Goal: Communication & Community: Participate in discussion

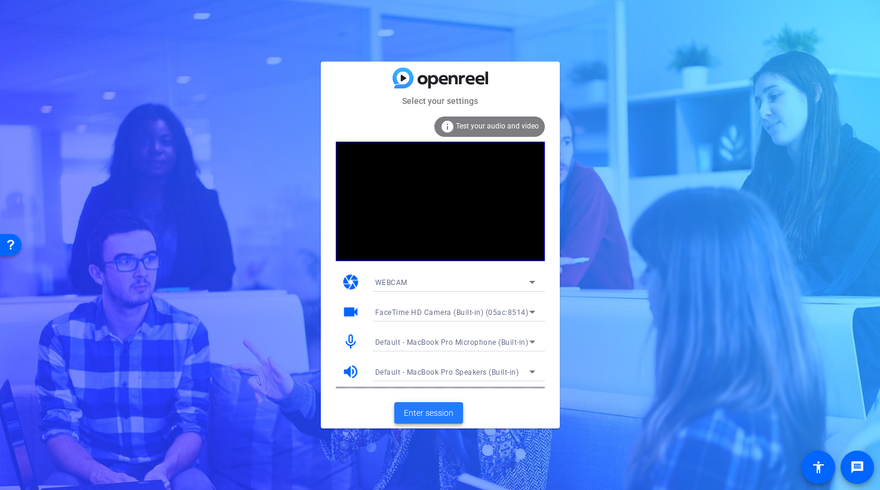
click at [432, 411] on span "Enter session" at bounding box center [429, 413] width 50 height 13
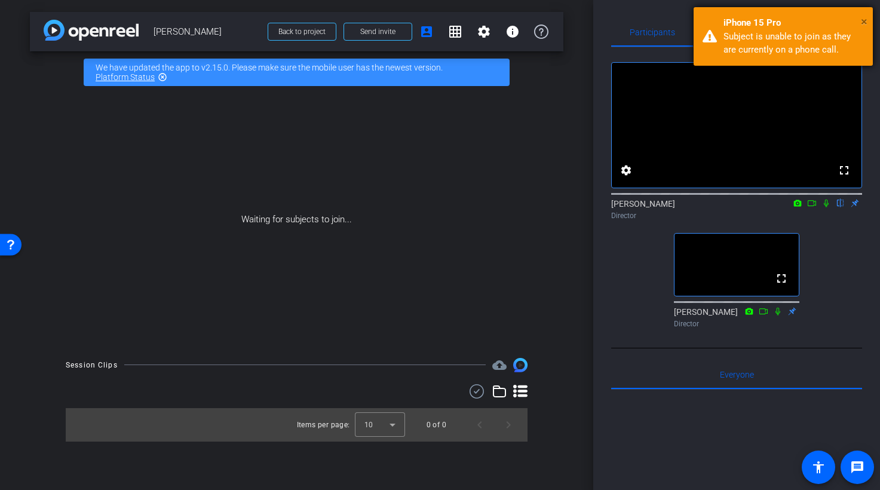
click at [865, 21] on span "×" at bounding box center [864, 21] width 7 height 14
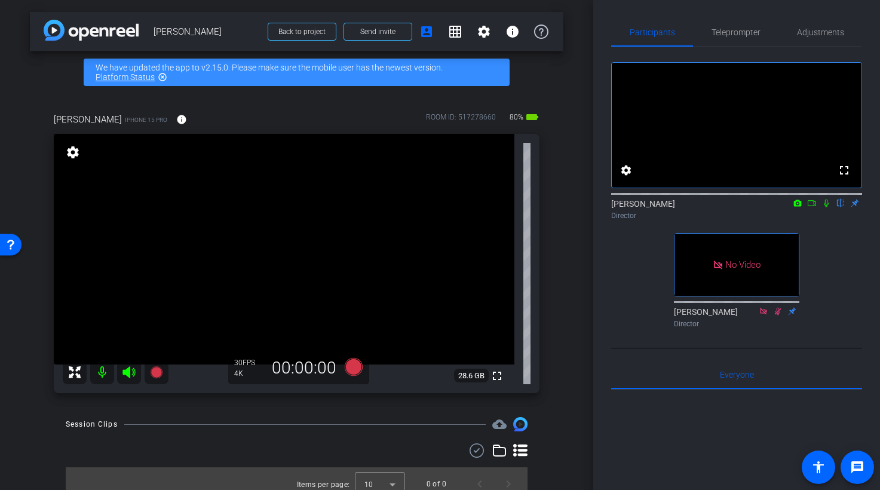
click at [814, 207] on icon at bounding box center [812, 203] width 10 height 8
click at [840, 207] on icon at bounding box center [841, 203] width 10 height 8
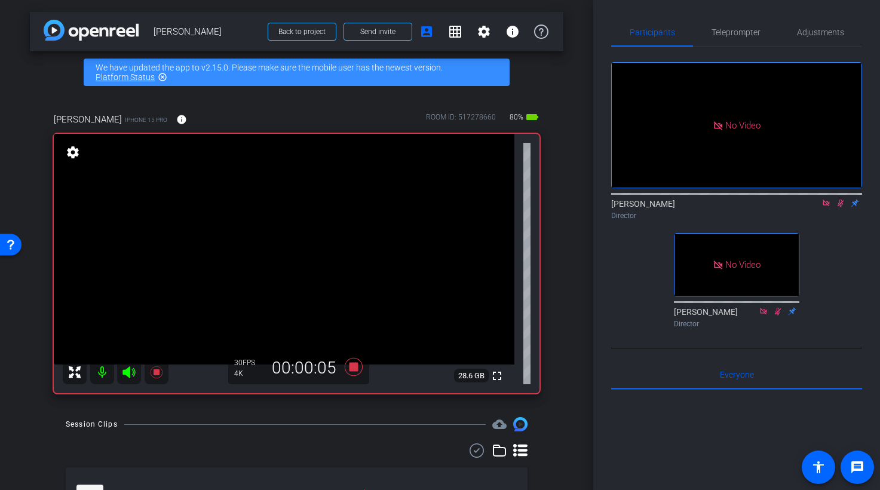
click at [843, 207] on icon at bounding box center [841, 203] width 10 height 8
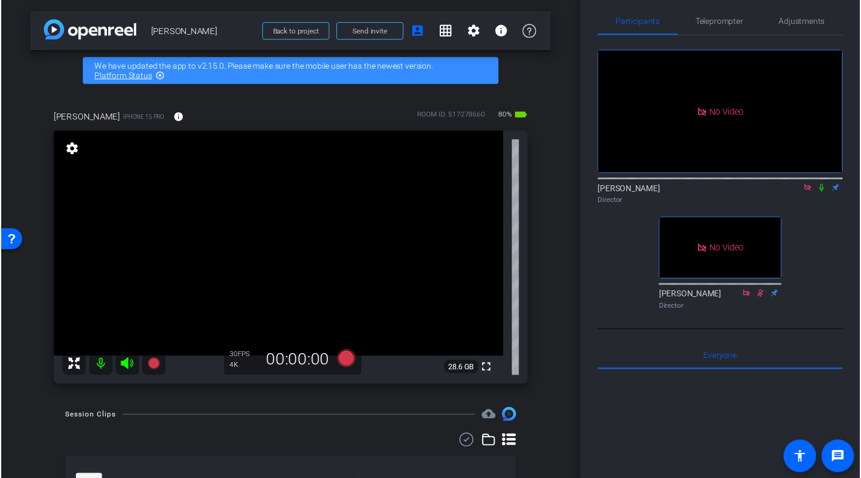
scroll to position [13, 0]
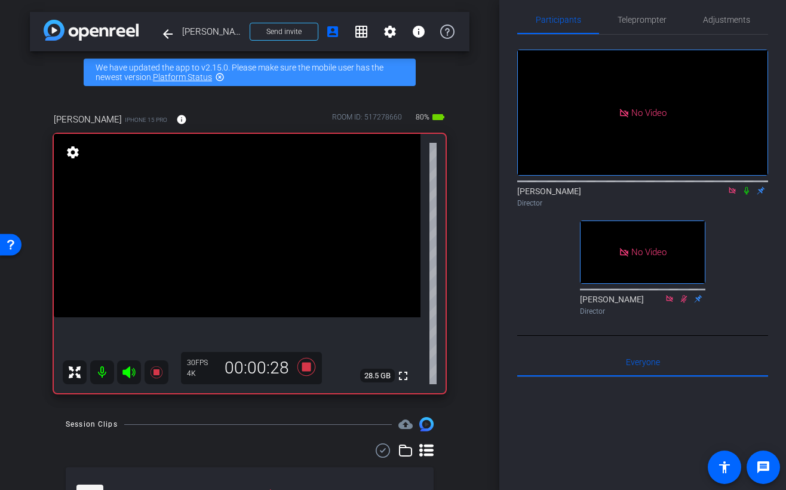
click at [747, 195] on icon at bounding box center [747, 190] width 10 height 8
click at [748, 195] on icon at bounding box center [747, 191] width 7 height 8
click at [747, 195] on icon at bounding box center [746, 191] width 5 height 8
click at [747, 195] on icon at bounding box center [747, 191] width 7 height 8
click at [748, 195] on icon at bounding box center [747, 190] width 10 height 8
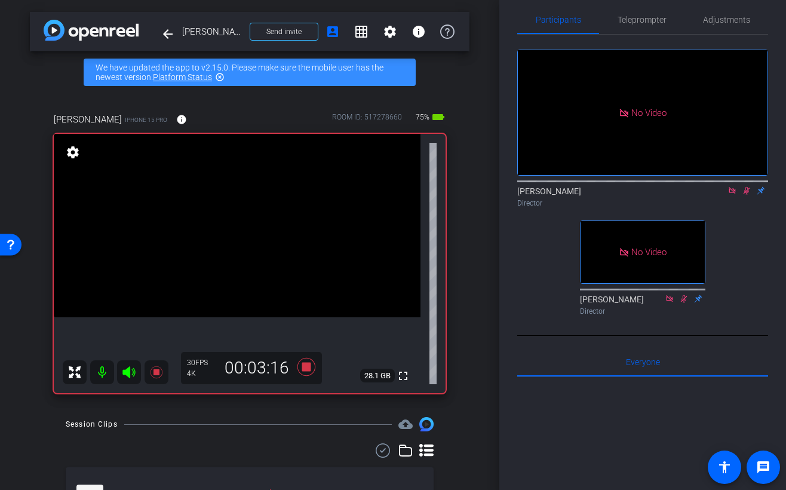
click at [747, 195] on icon at bounding box center [747, 191] width 7 height 8
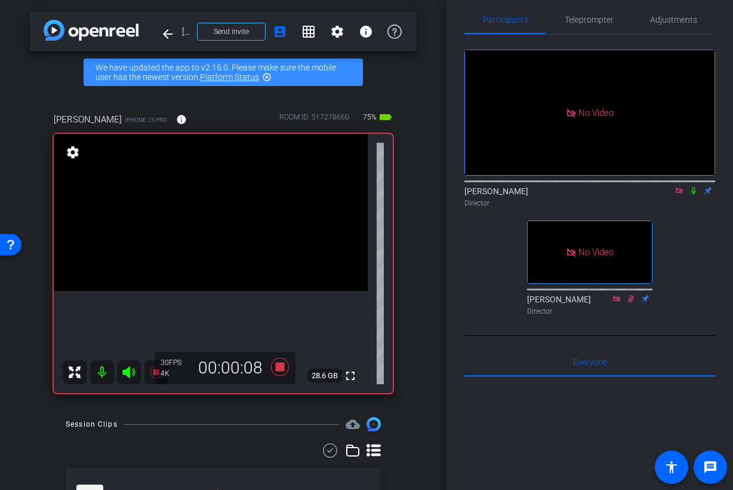
click at [695, 195] on icon at bounding box center [694, 191] width 5 height 8
click at [694, 195] on icon at bounding box center [694, 190] width 10 height 8
click at [696, 195] on icon at bounding box center [694, 190] width 10 height 8
click at [695, 195] on icon at bounding box center [694, 190] width 10 height 8
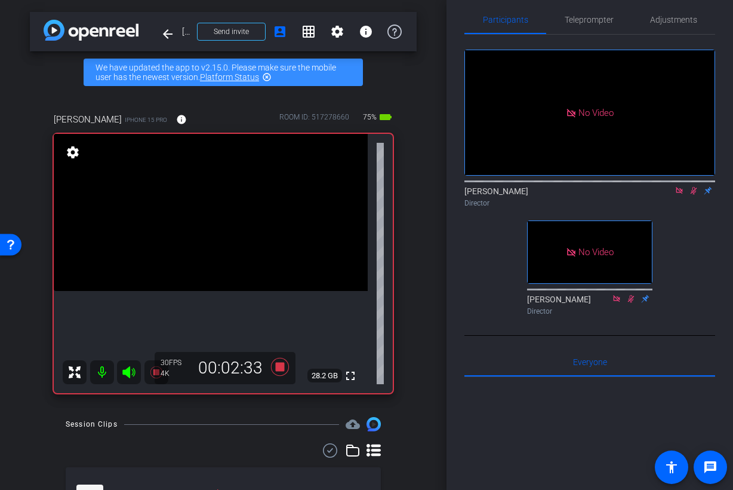
click at [695, 195] on icon at bounding box center [694, 191] width 7 height 8
click at [695, 195] on icon at bounding box center [694, 190] width 10 height 8
click at [696, 195] on icon at bounding box center [694, 190] width 10 height 8
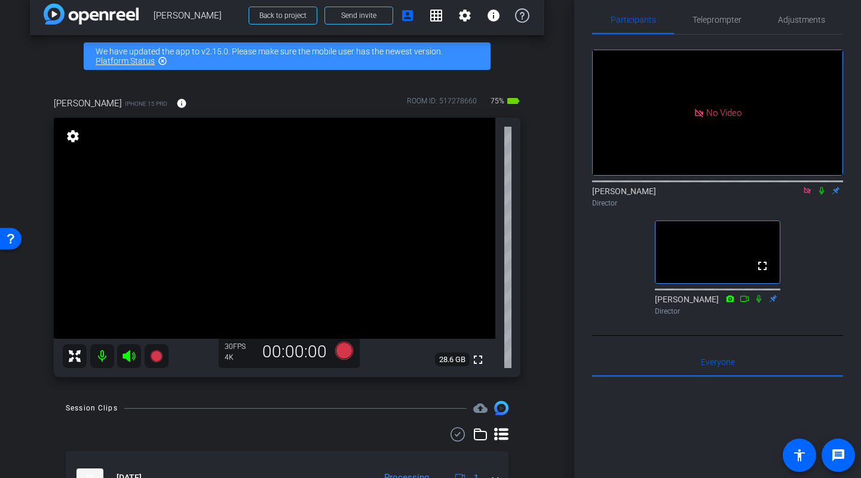
scroll to position [15, 0]
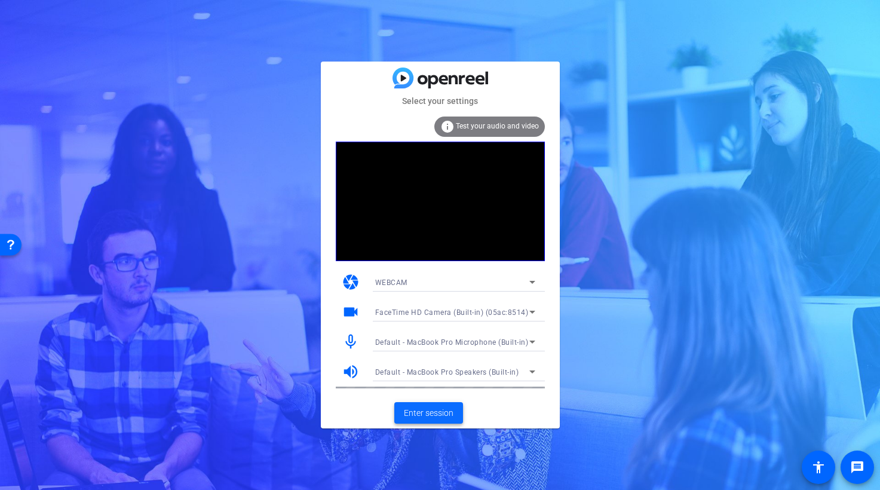
click at [431, 415] on span "Enter session" at bounding box center [429, 413] width 50 height 13
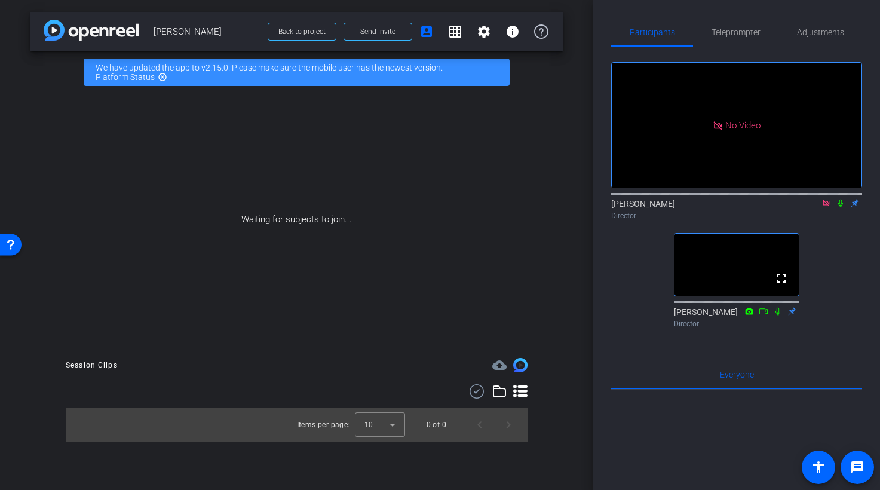
drag, startPoint x: 827, startPoint y: 220, endPoint x: 826, endPoint y: 252, distance: 32.3
click at [827, 206] on icon at bounding box center [825, 202] width 7 height 7
click at [827, 207] on icon at bounding box center [826, 203] width 10 height 8
click at [828, 207] on icon at bounding box center [826, 203] width 10 height 8
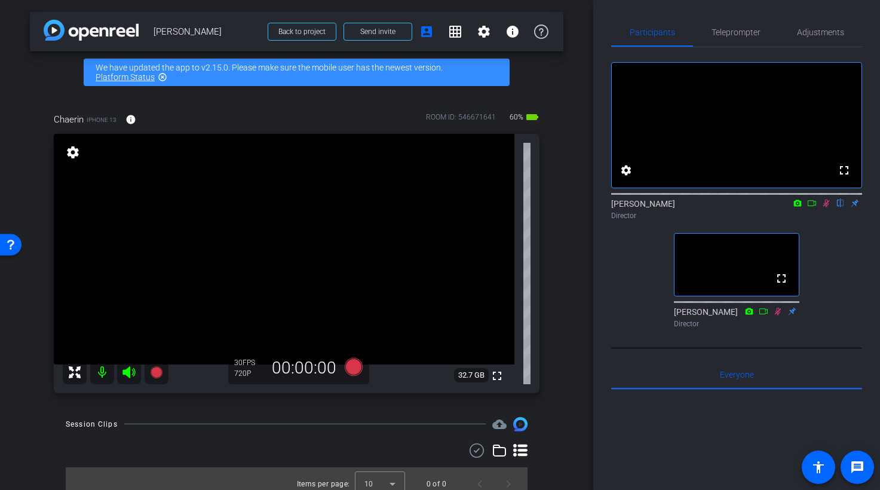
click at [824, 207] on icon at bounding box center [826, 203] width 10 height 8
click at [812, 207] on icon at bounding box center [812, 203] width 10 height 8
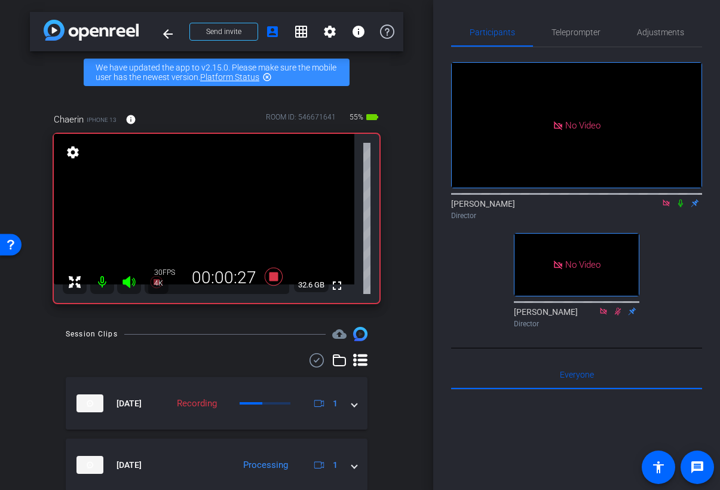
click at [680, 207] on icon at bounding box center [680, 203] width 10 height 8
click at [681, 207] on icon at bounding box center [680, 203] width 10 height 8
click at [683, 207] on icon at bounding box center [680, 203] width 10 height 8
click at [681, 207] on icon at bounding box center [680, 203] width 5 height 8
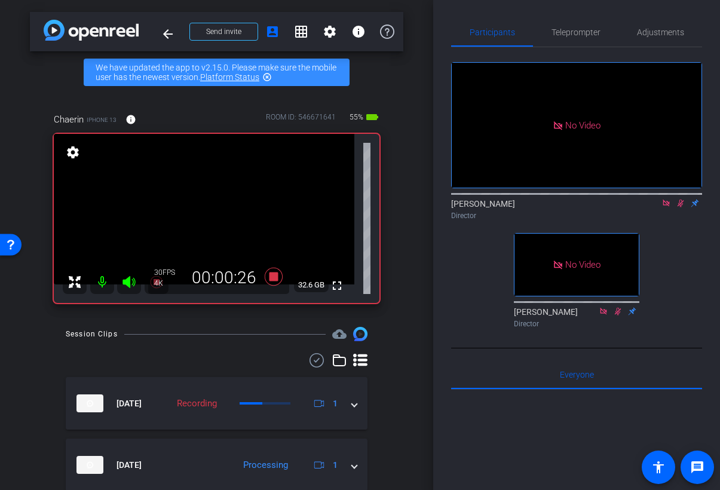
click at [661, 276] on div "No Video [PERSON_NAME] Director No Video [PERSON_NAME] Director" at bounding box center [576, 189] width 251 height 285
click at [681, 207] on icon at bounding box center [680, 203] width 7 height 8
click at [680, 207] on icon at bounding box center [680, 203] width 10 height 8
click at [681, 207] on icon at bounding box center [680, 203] width 10 height 8
click at [681, 207] on icon at bounding box center [680, 203] width 5 height 8
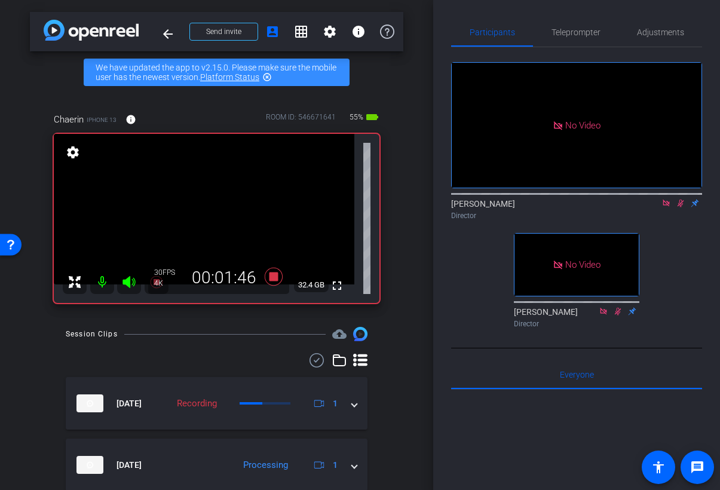
click at [681, 207] on icon at bounding box center [680, 203] width 10 height 8
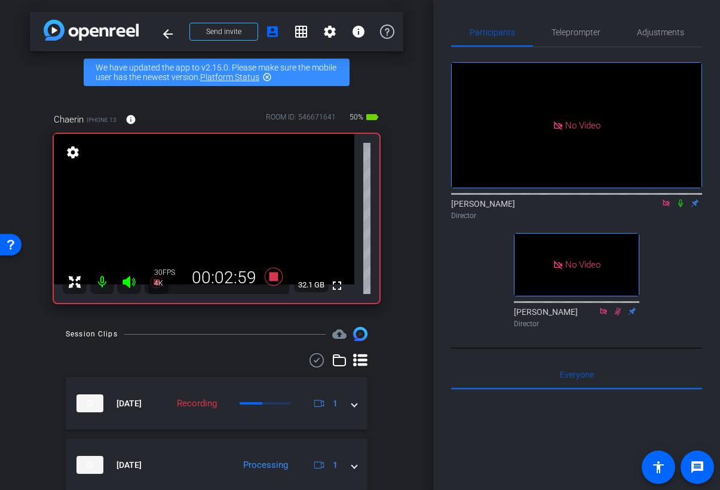
click at [682, 207] on icon at bounding box center [680, 203] width 10 height 8
click at [680, 207] on icon at bounding box center [680, 203] width 7 height 8
click at [680, 207] on icon at bounding box center [680, 203] width 10 height 8
click at [680, 207] on icon at bounding box center [680, 203] width 7 height 8
click at [681, 207] on icon at bounding box center [680, 203] width 10 height 8
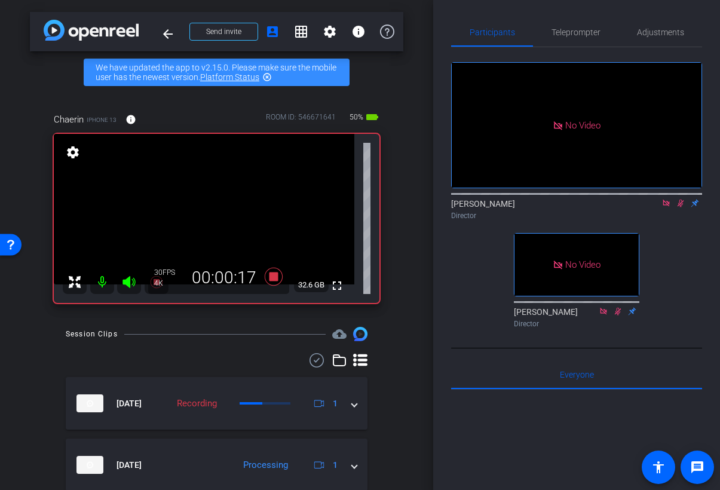
click at [680, 207] on icon at bounding box center [680, 203] width 10 height 8
click at [682, 207] on icon at bounding box center [680, 203] width 10 height 8
click at [683, 207] on icon at bounding box center [680, 203] width 10 height 8
click at [679, 207] on icon at bounding box center [680, 203] width 7 height 8
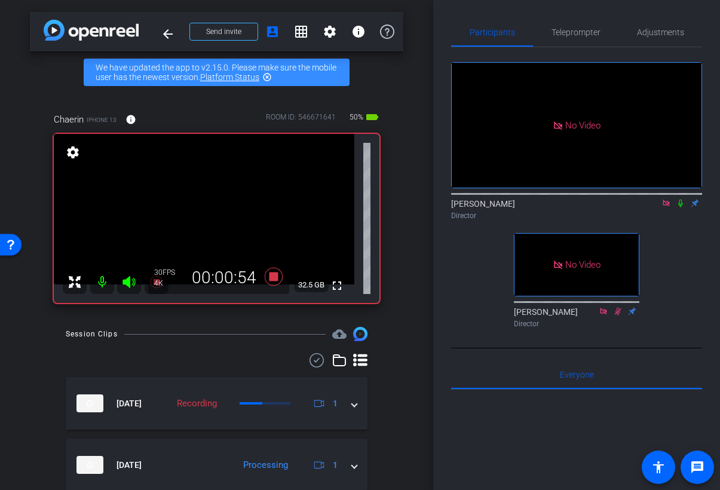
click at [680, 268] on div "No Video [PERSON_NAME] Director No Video [PERSON_NAME] Director" at bounding box center [576, 189] width 251 height 285
click at [680, 207] on icon at bounding box center [680, 203] width 10 height 8
click at [680, 207] on icon at bounding box center [680, 203] width 7 height 8
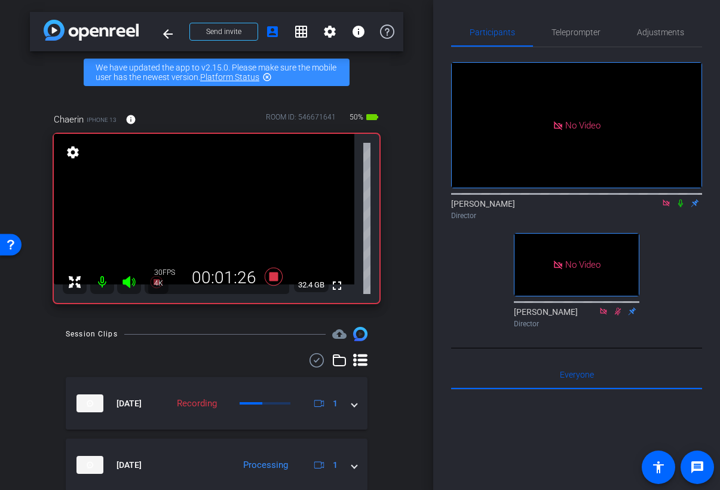
click at [681, 207] on icon at bounding box center [680, 203] width 5 height 8
click at [680, 207] on icon at bounding box center [680, 203] width 10 height 8
click at [678, 207] on icon at bounding box center [680, 203] width 7 height 8
click at [666, 207] on icon at bounding box center [666, 203] width 10 height 8
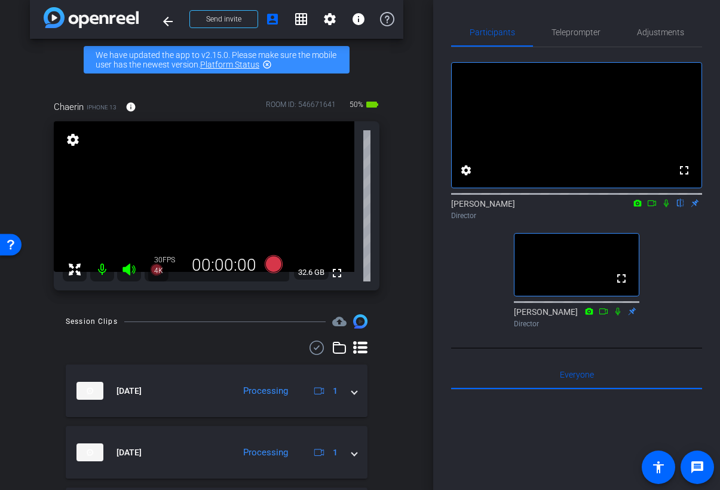
scroll to position [8, 0]
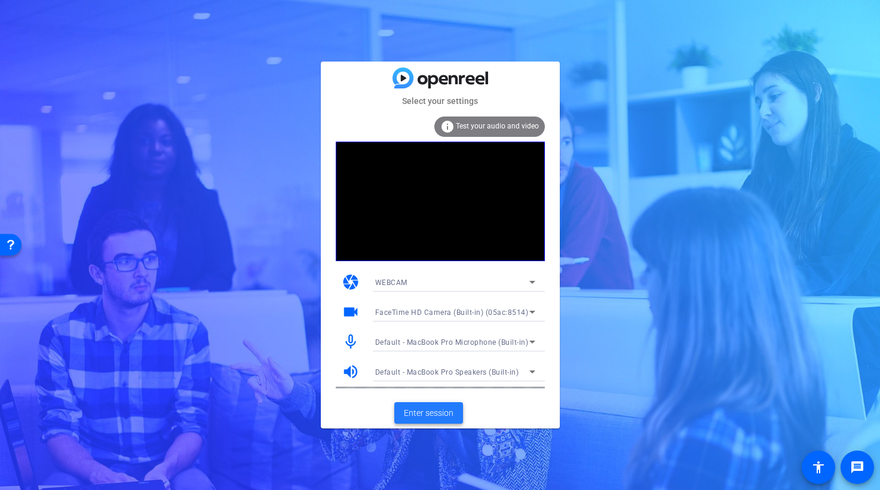
click at [432, 412] on span "Enter session" at bounding box center [429, 413] width 50 height 13
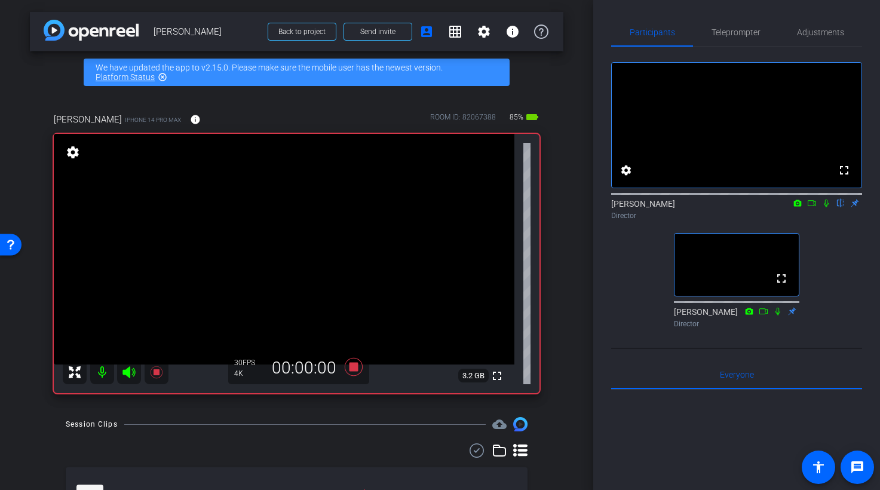
click at [812, 207] on icon at bounding box center [812, 203] width 10 height 8
click at [841, 207] on icon at bounding box center [841, 203] width 10 height 8
click at [843, 207] on icon at bounding box center [841, 203] width 10 height 8
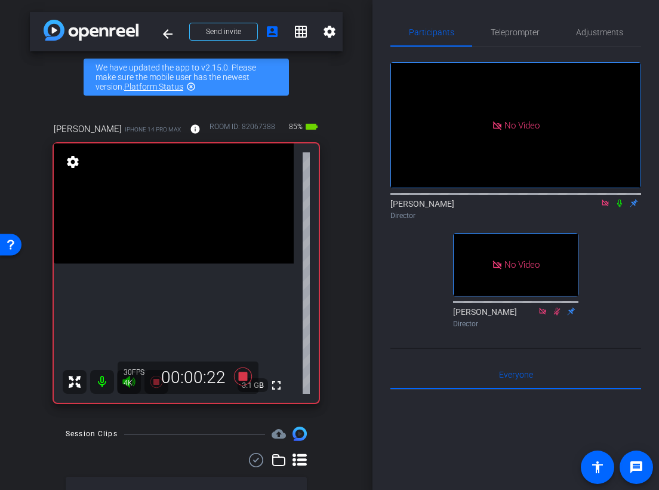
click at [618, 207] on icon at bounding box center [620, 203] width 5 height 8
click at [609, 257] on div "No Video [PERSON_NAME] Director No Video [PERSON_NAME] Director" at bounding box center [516, 189] width 251 height 285
click at [621, 207] on icon at bounding box center [620, 203] width 7 height 8
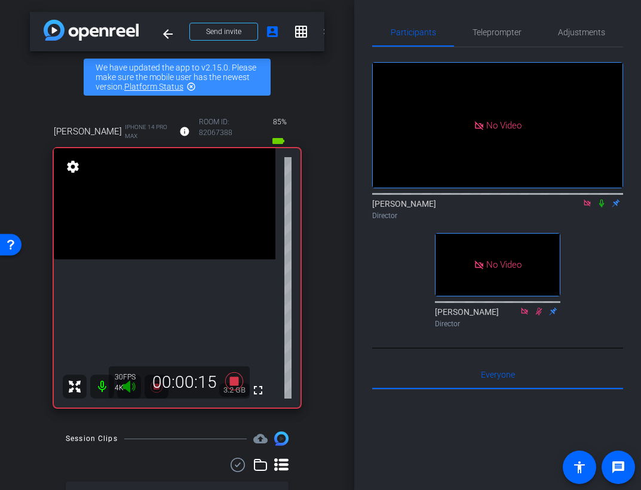
click at [604, 207] on icon at bounding box center [602, 203] width 10 height 8
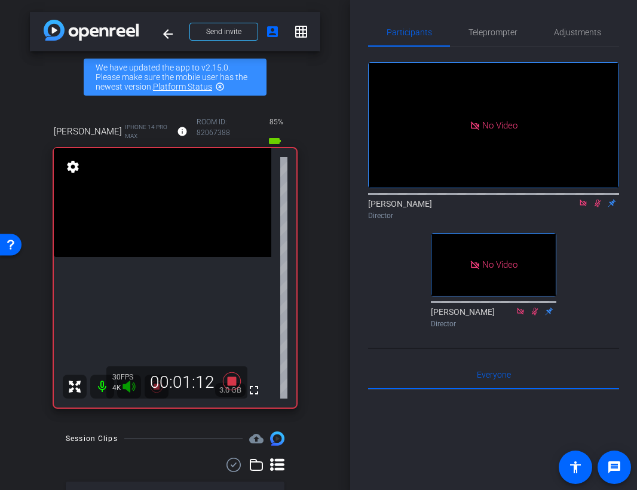
click at [598, 207] on icon at bounding box center [597, 203] width 7 height 8
click at [597, 207] on icon at bounding box center [597, 203] width 10 height 8
click at [601, 207] on icon at bounding box center [597, 203] width 10 height 8
click at [600, 207] on icon at bounding box center [597, 203] width 10 height 8
click at [599, 207] on icon at bounding box center [597, 203] width 10 height 8
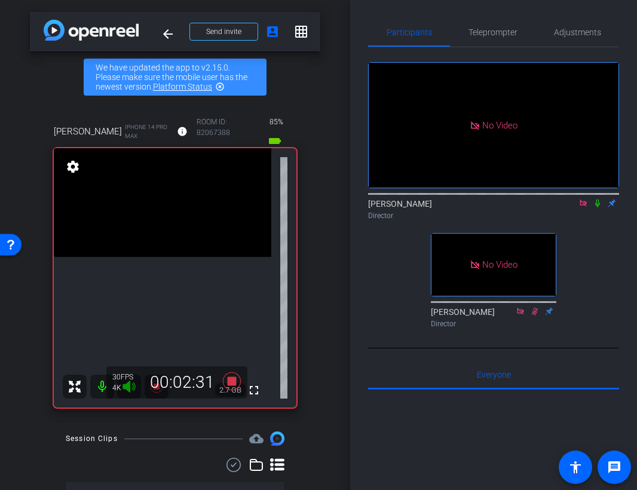
click at [598, 207] on icon at bounding box center [597, 203] width 5 height 8
click at [596, 207] on icon at bounding box center [597, 203] width 10 height 8
click at [598, 207] on icon at bounding box center [597, 203] width 5 height 8
click at [598, 207] on icon at bounding box center [597, 203] width 7 height 8
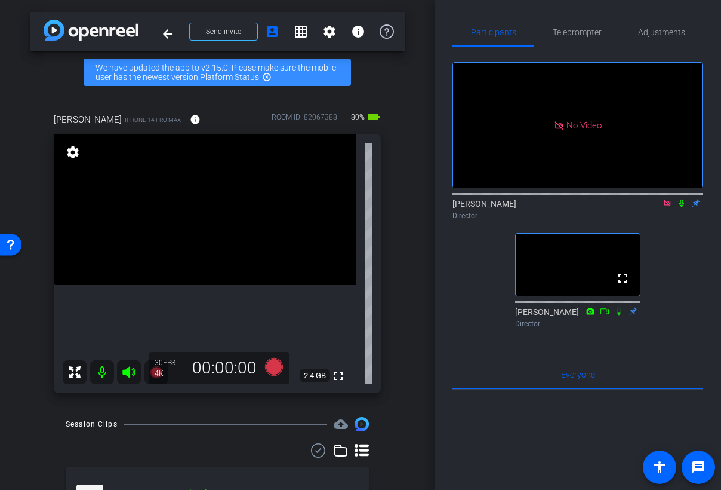
click at [666, 206] on icon at bounding box center [667, 202] width 7 height 7
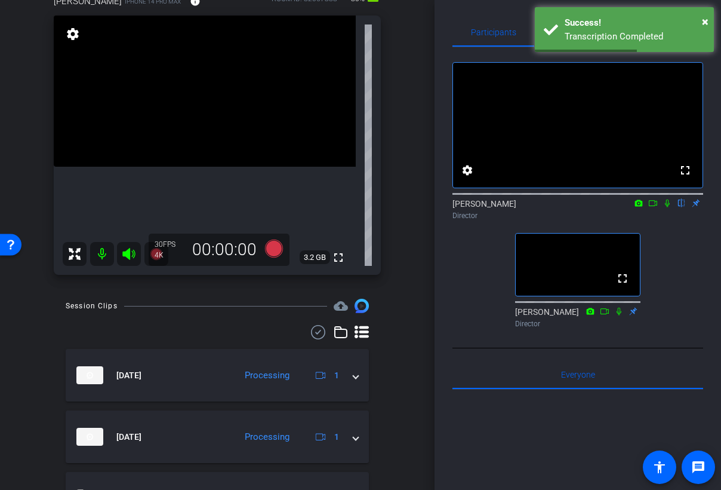
scroll to position [59, 0]
